Goal: Transaction & Acquisition: Purchase product/service

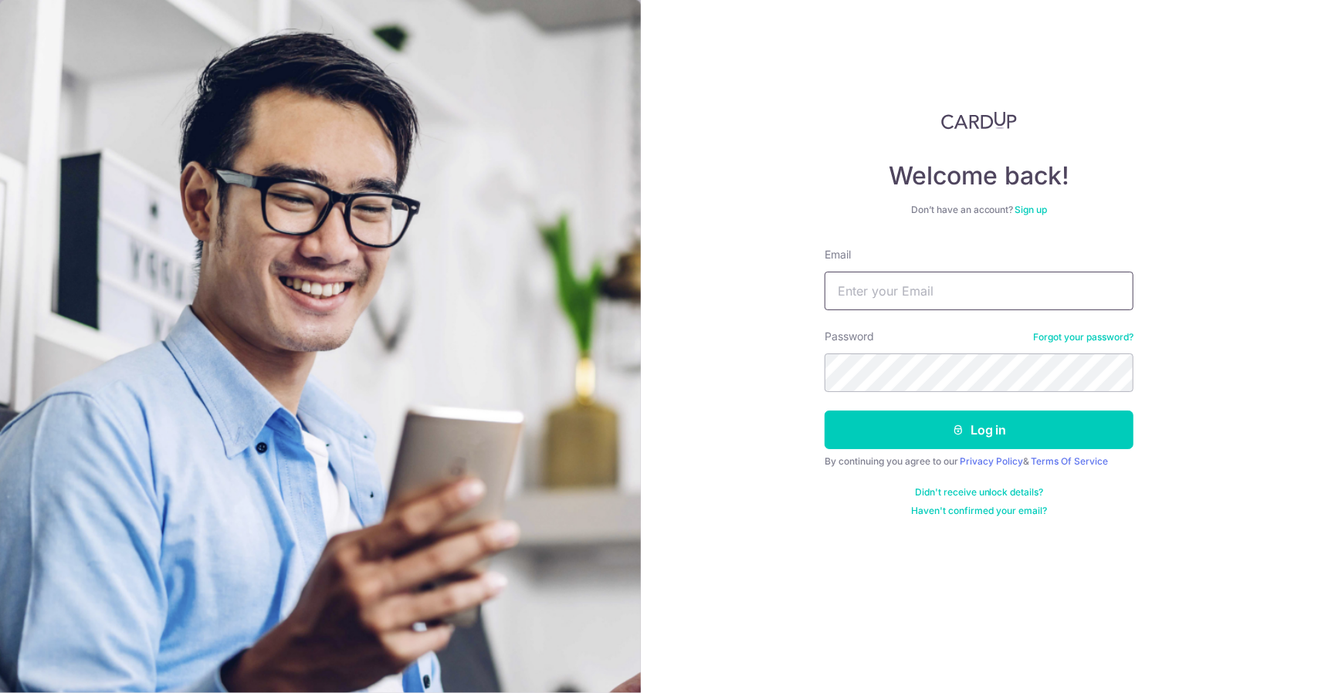
click at [890, 279] on input "Email" at bounding box center [978, 291] width 309 height 39
type input "[EMAIL_ADDRESS][DOMAIN_NAME]"
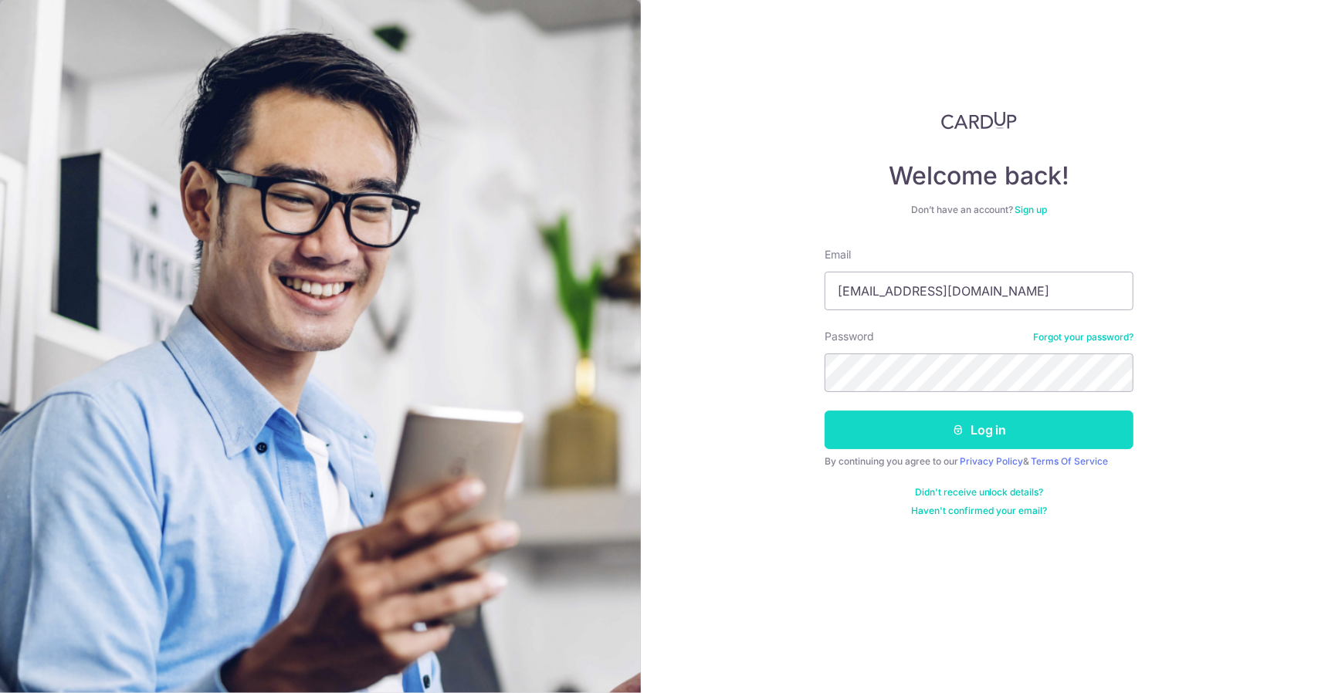
click at [937, 419] on button "Log in" at bounding box center [978, 430] width 309 height 39
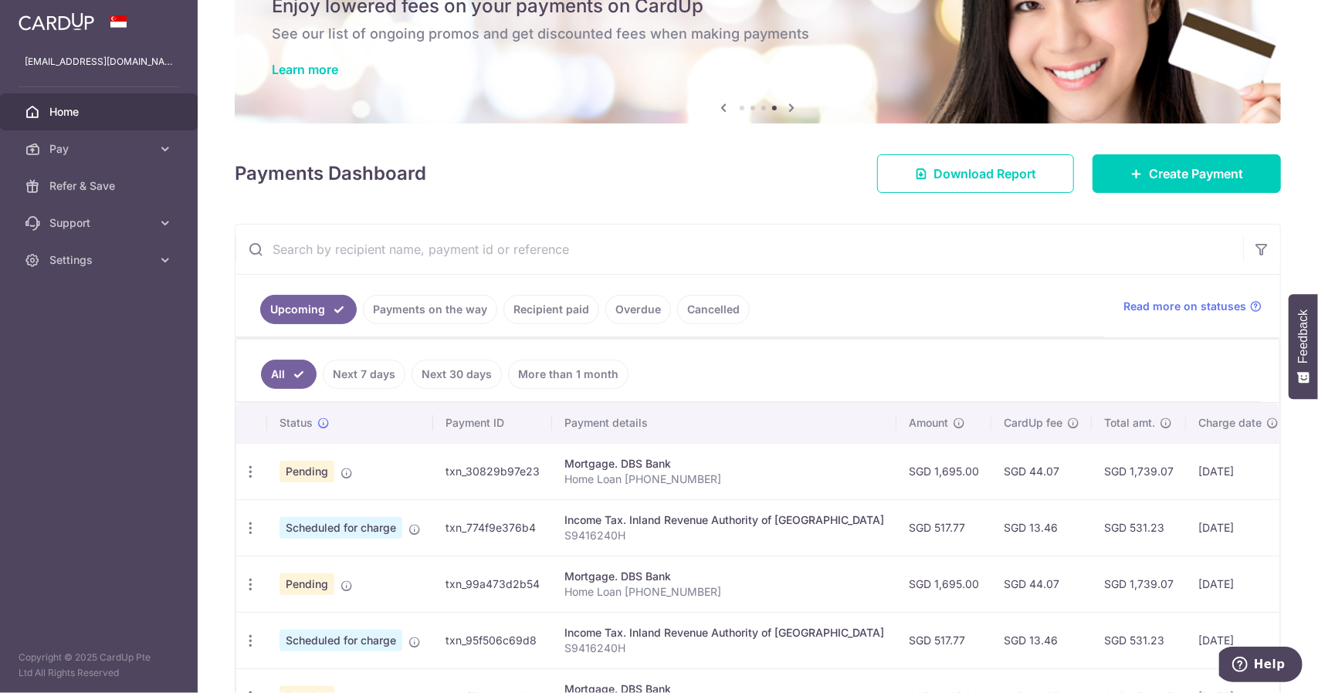
scroll to position [77, 0]
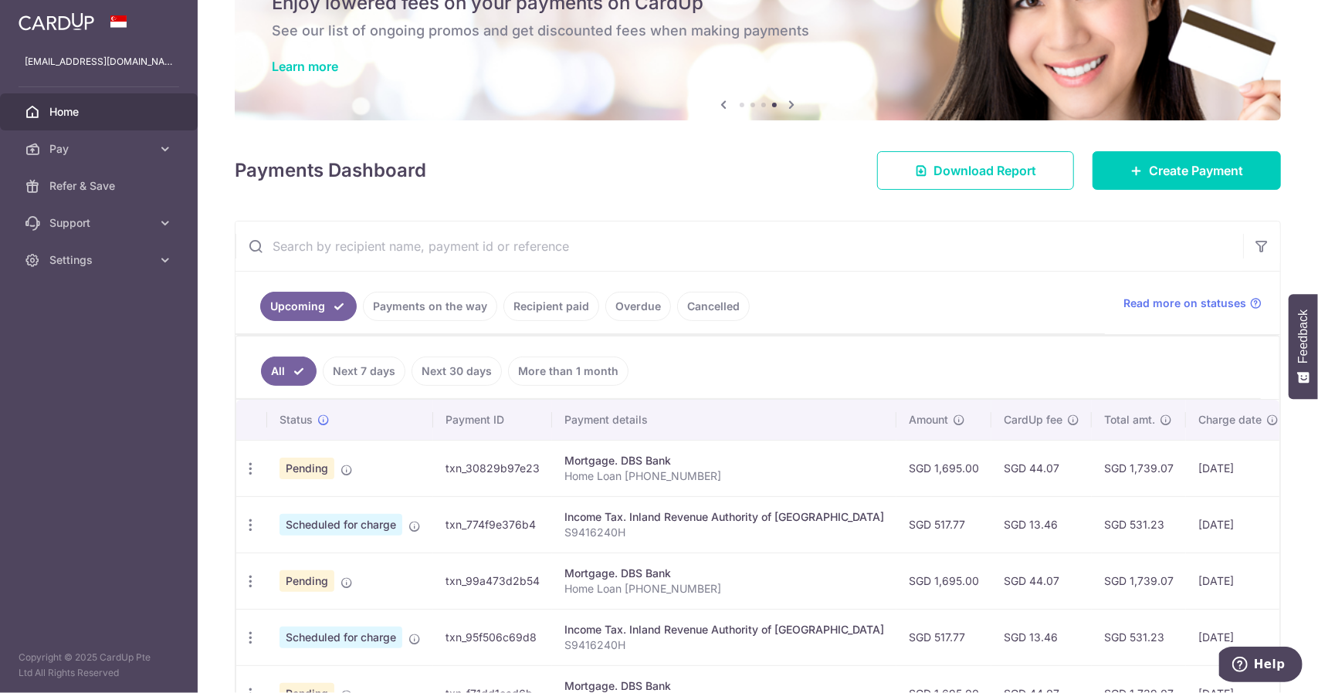
click at [408, 313] on link "Payments on the way" at bounding box center [430, 306] width 134 height 29
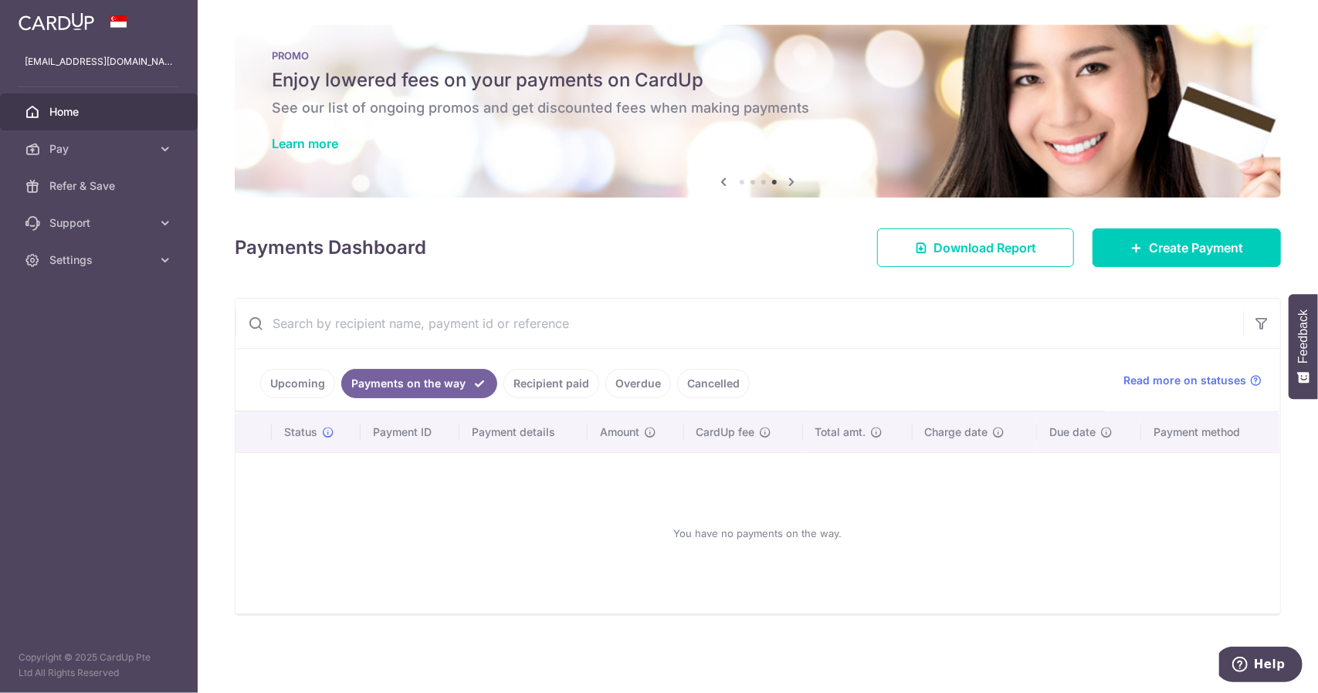
click at [553, 381] on link "Recipient paid" at bounding box center [551, 383] width 96 height 29
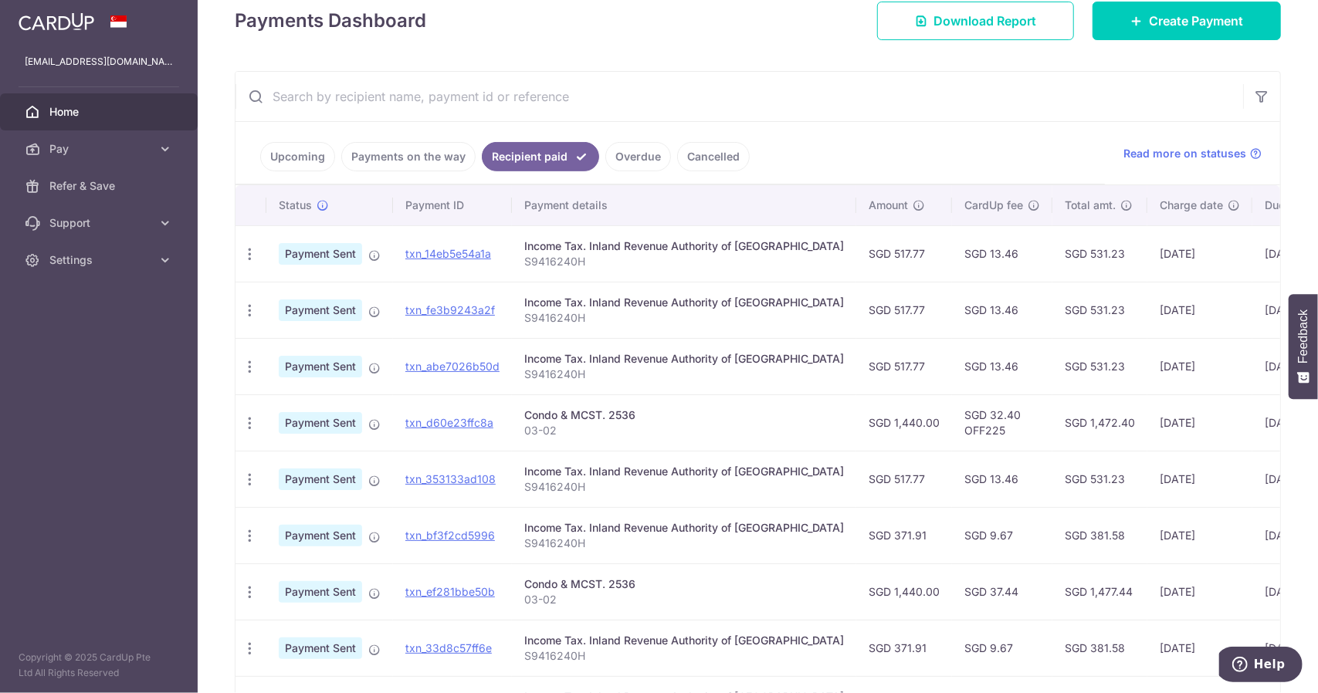
scroll to position [232, 0]
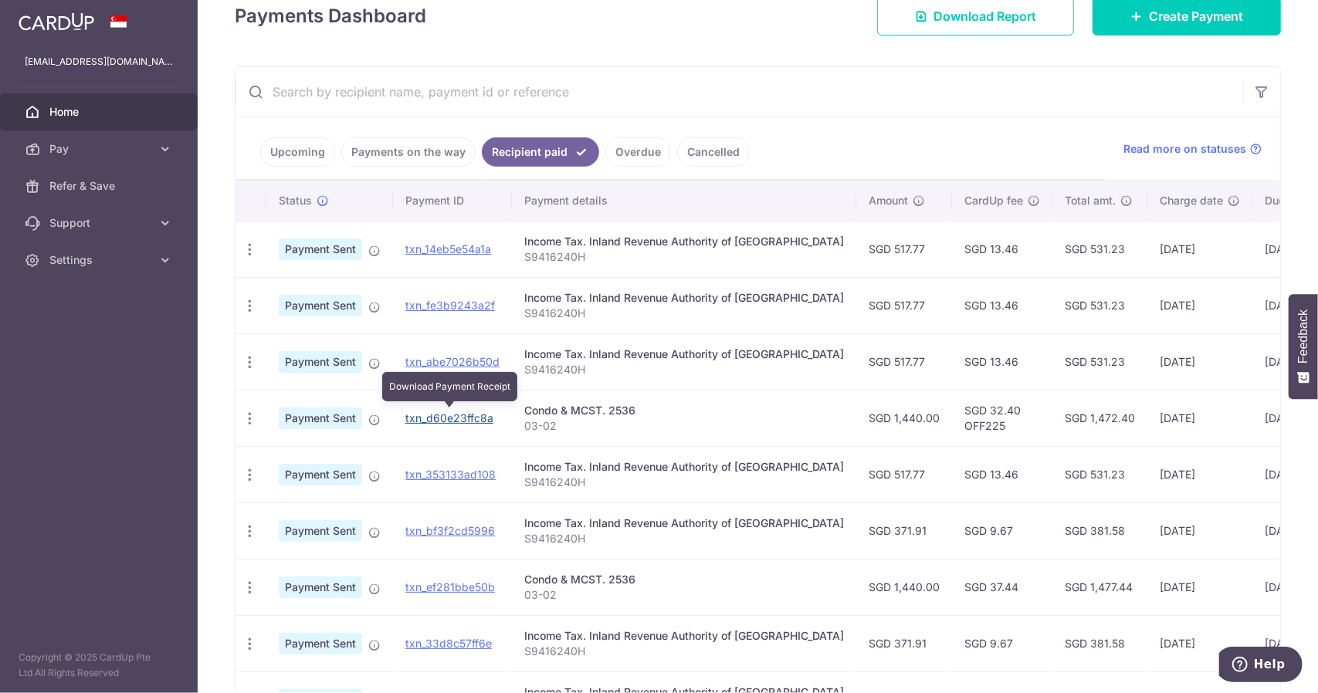
click at [452, 416] on link "txn_d60e23ffc8a" at bounding box center [449, 417] width 88 height 13
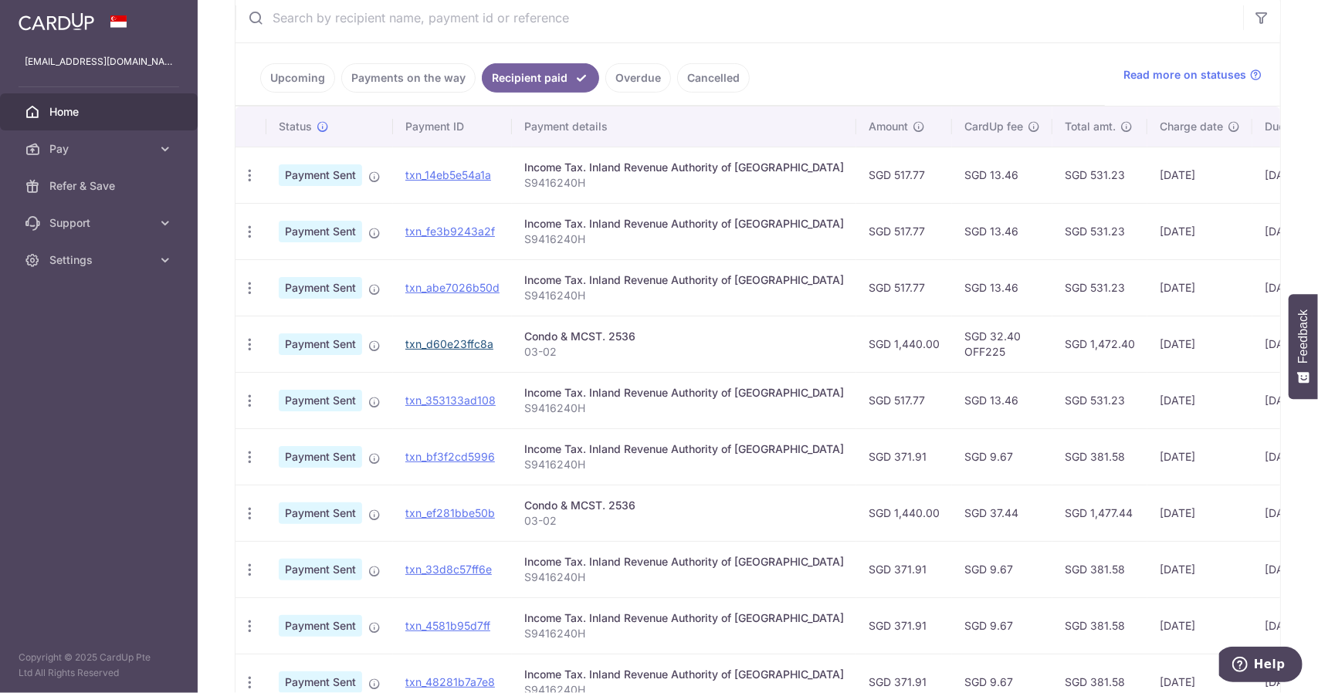
scroll to position [309, 0]
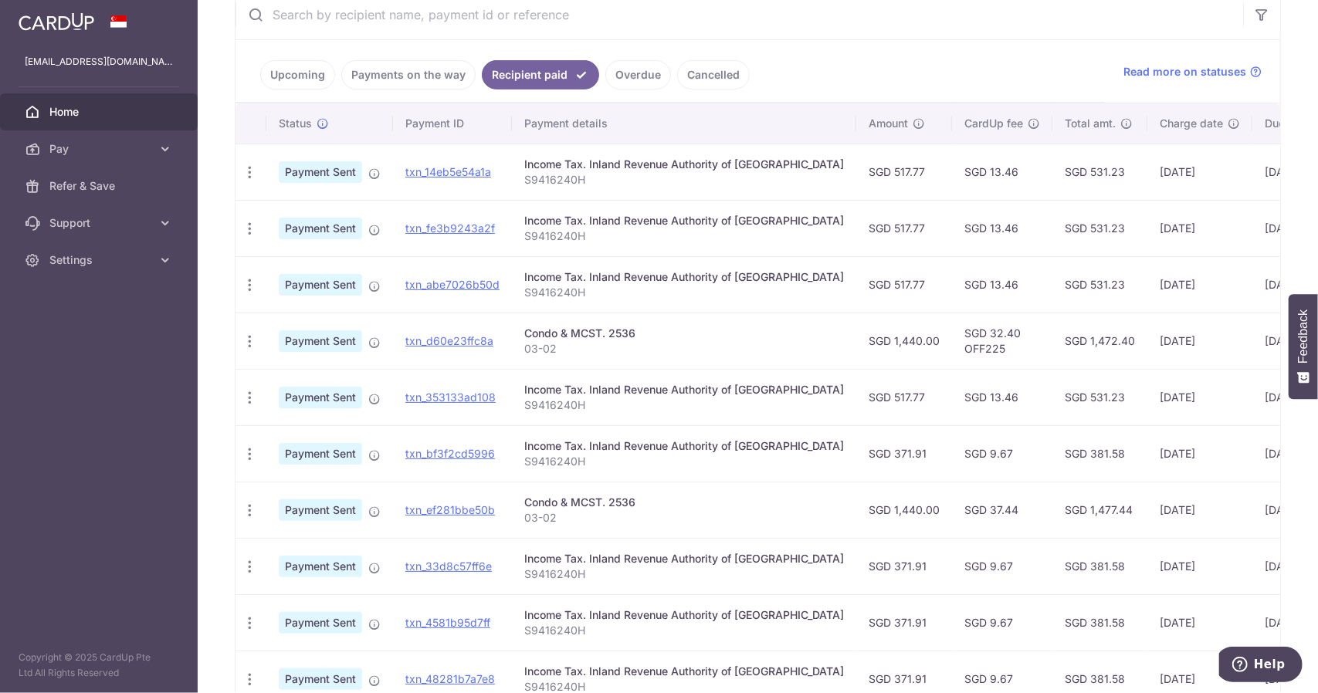
click at [1252, 337] on td "[DATE]" at bounding box center [1296, 341] width 88 height 56
click at [279, 66] on link "Upcoming" at bounding box center [297, 74] width 75 height 29
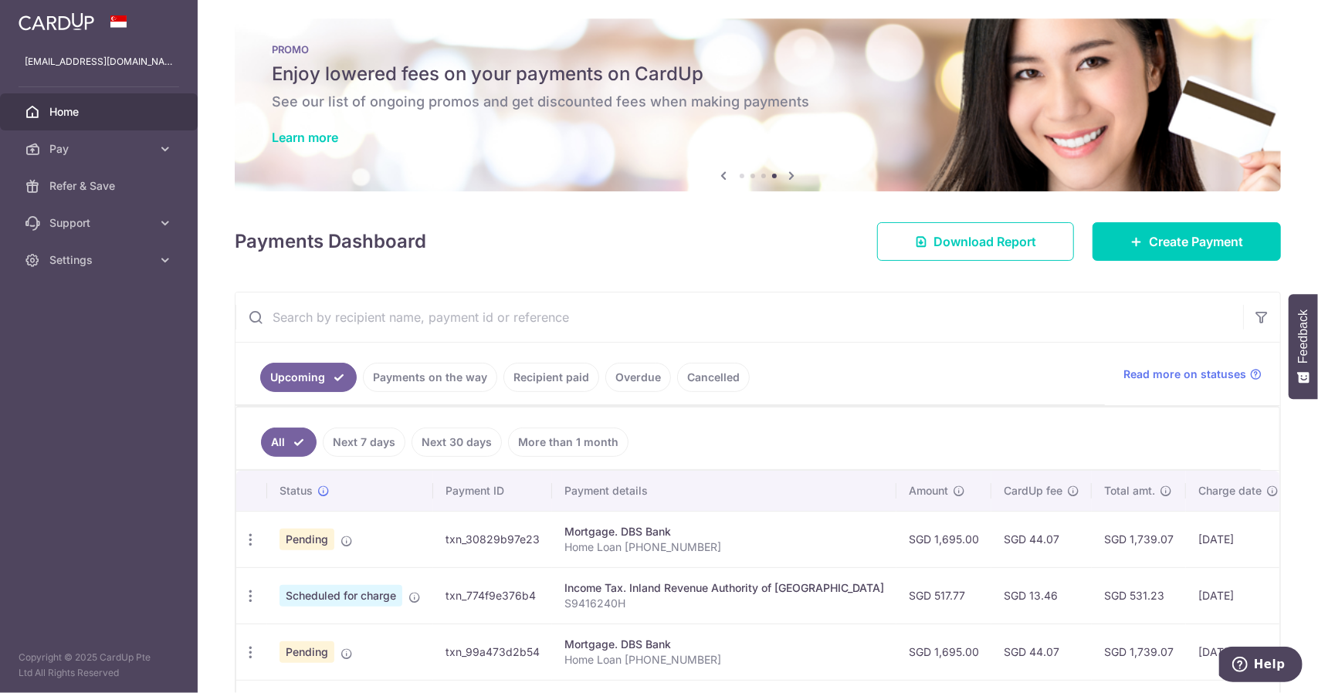
scroll to position [0, 0]
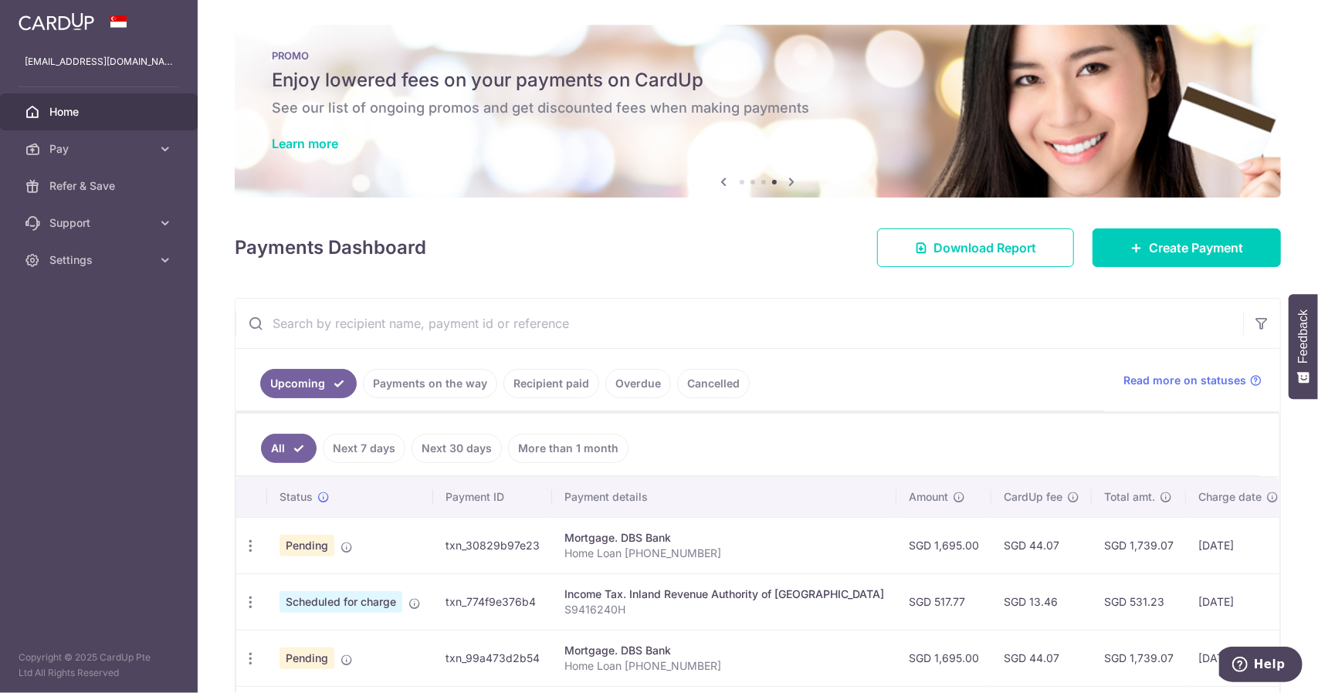
click at [566, 371] on link "Recipient paid" at bounding box center [551, 383] width 96 height 29
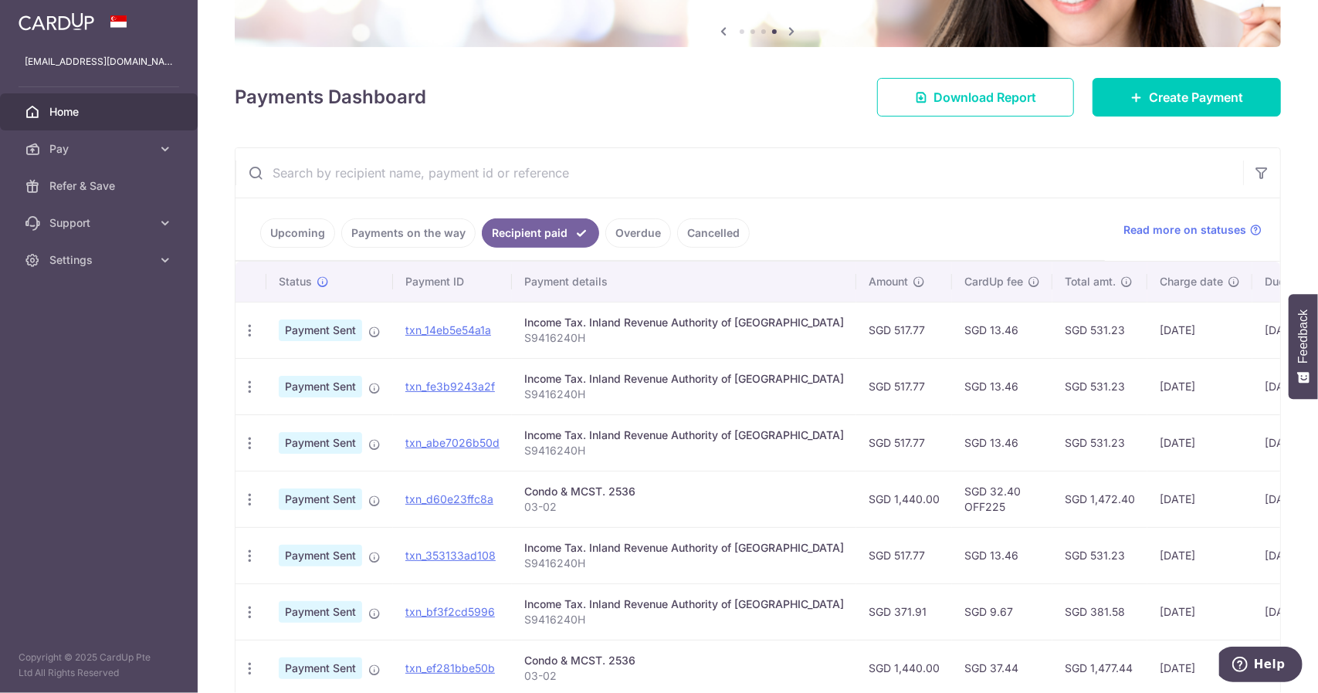
scroll to position [154, 0]
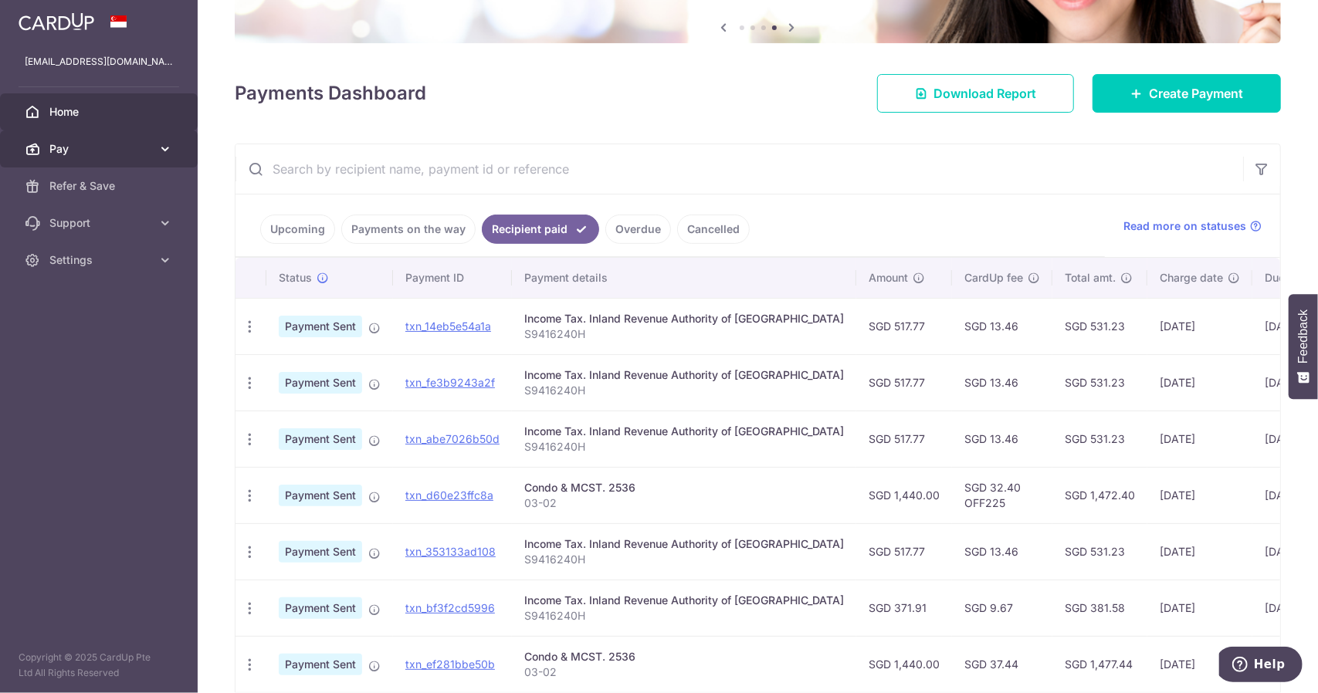
click at [137, 147] on span "Pay" at bounding box center [100, 148] width 102 height 15
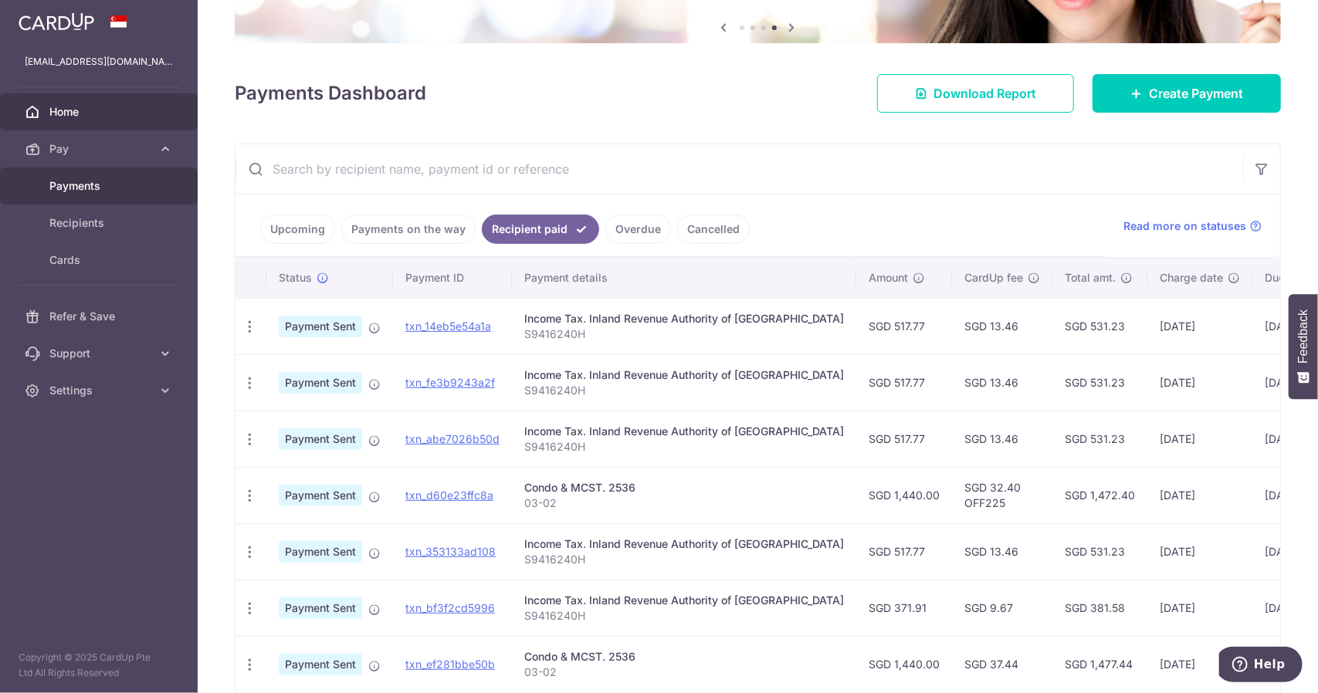
click at [127, 191] on span "Payments" at bounding box center [100, 185] width 102 height 15
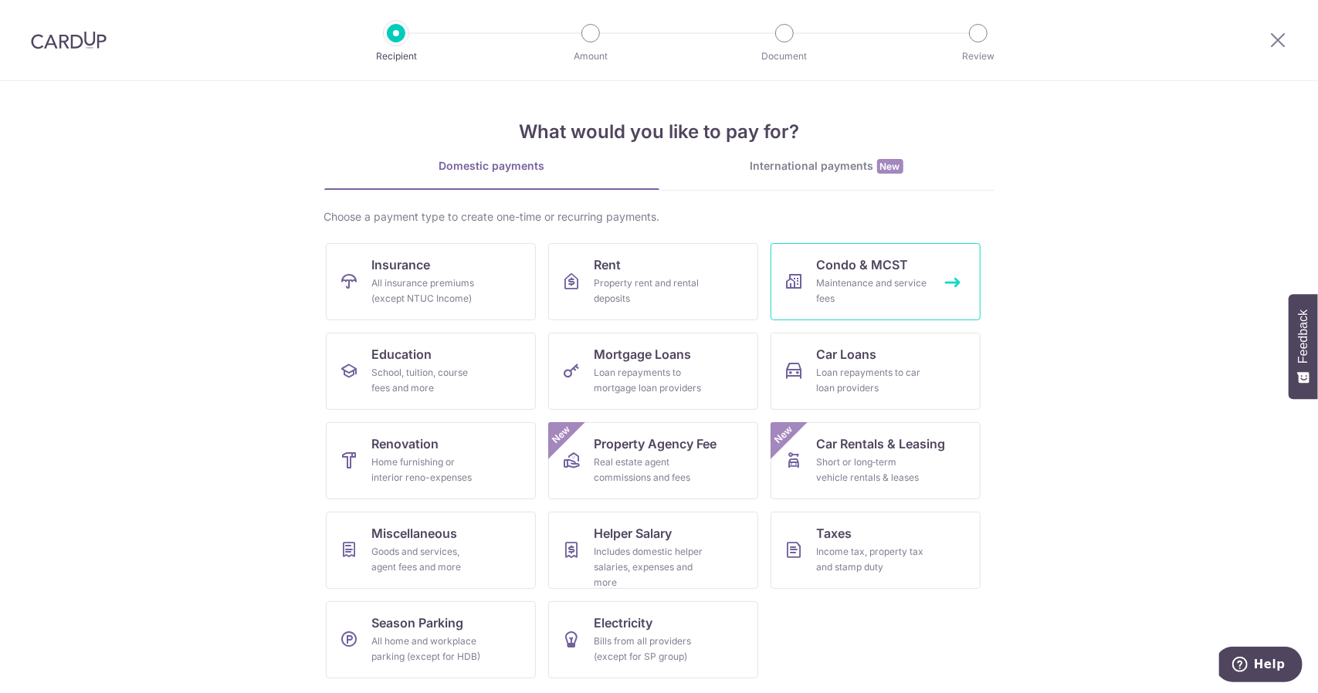
click at [888, 279] on div "Maintenance and service fees" at bounding box center [872, 291] width 111 height 31
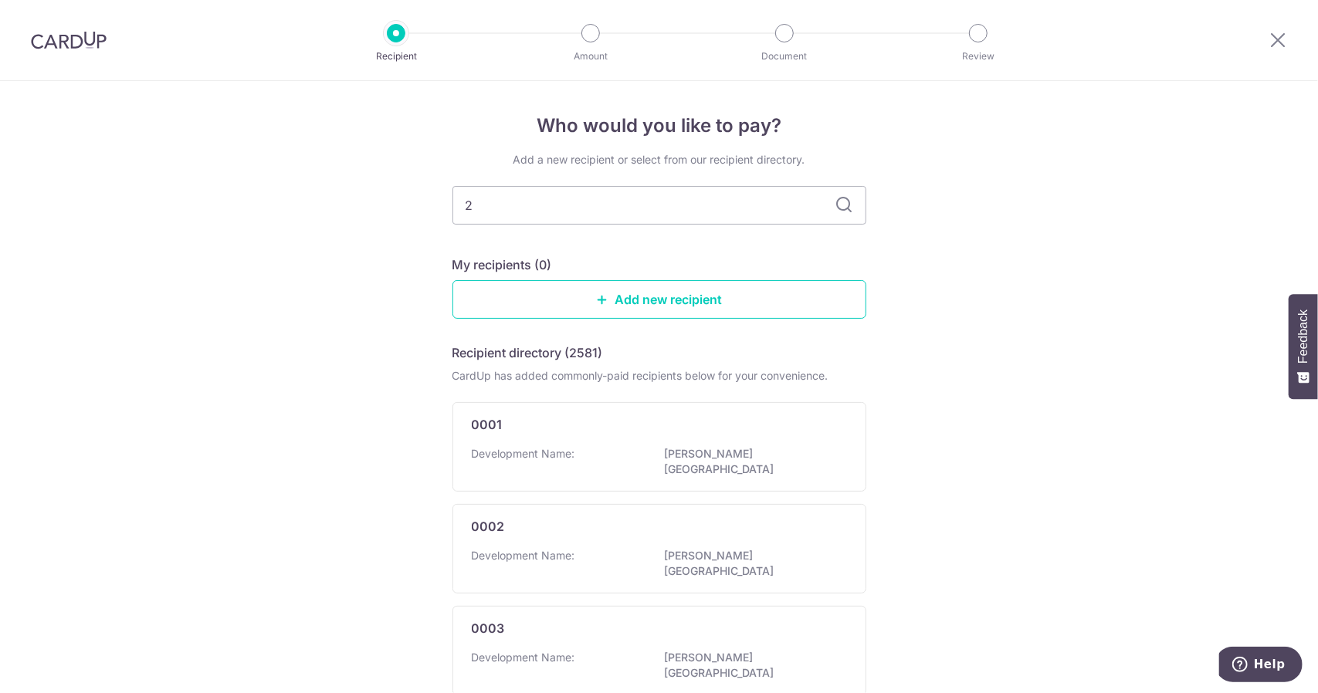
type input "25"
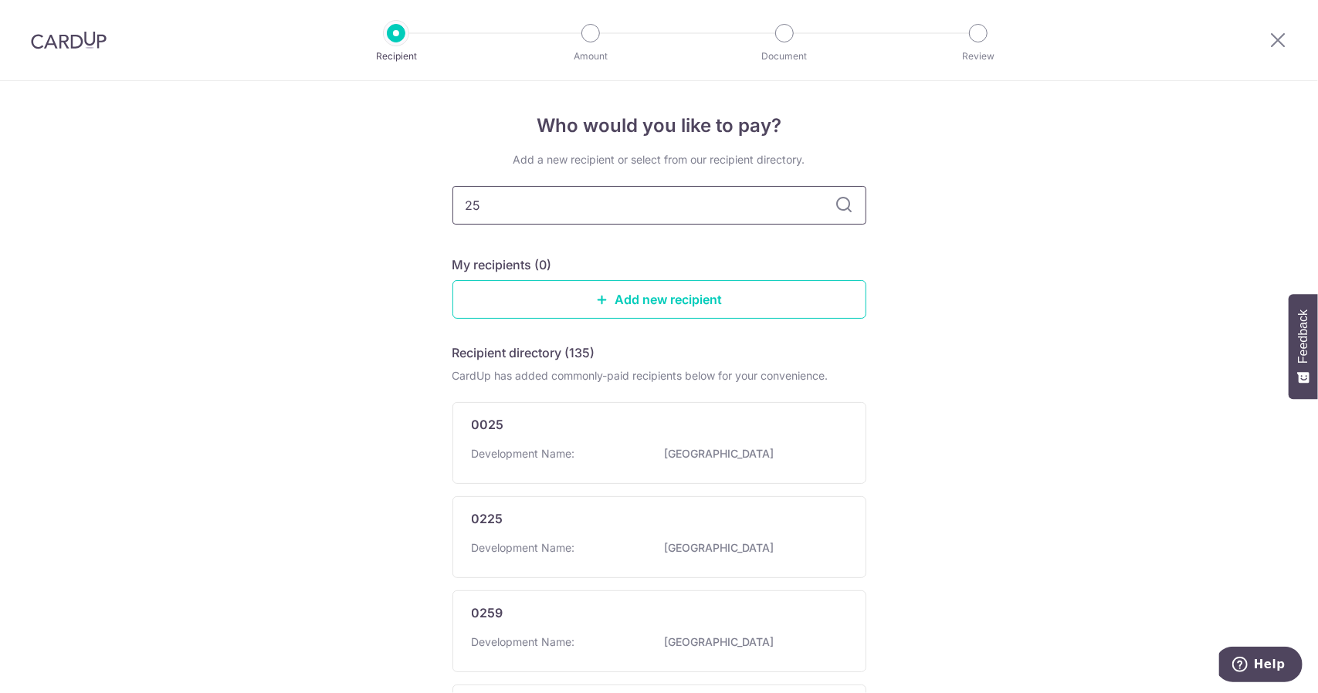
click at [584, 208] on input "25" at bounding box center [659, 205] width 414 height 39
type input "2536"
